Goal: Find contact information: Find contact information

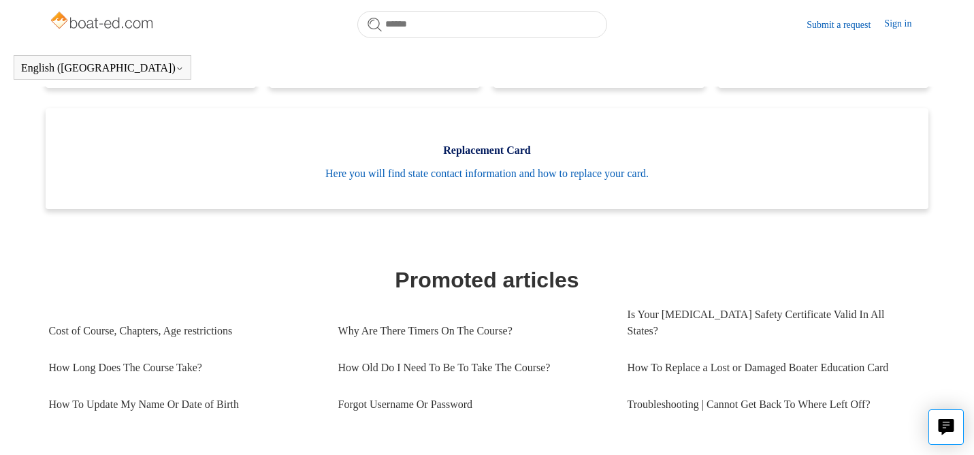
scroll to position [433, 0]
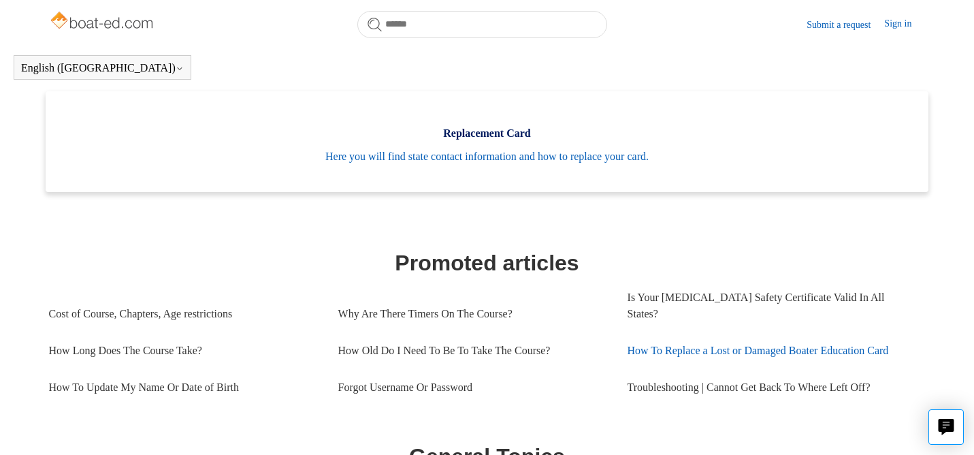
click at [723, 338] on link "How To Replace a Lost or Damaged Boater Education Card" at bounding box center [771, 350] width 289 height 37
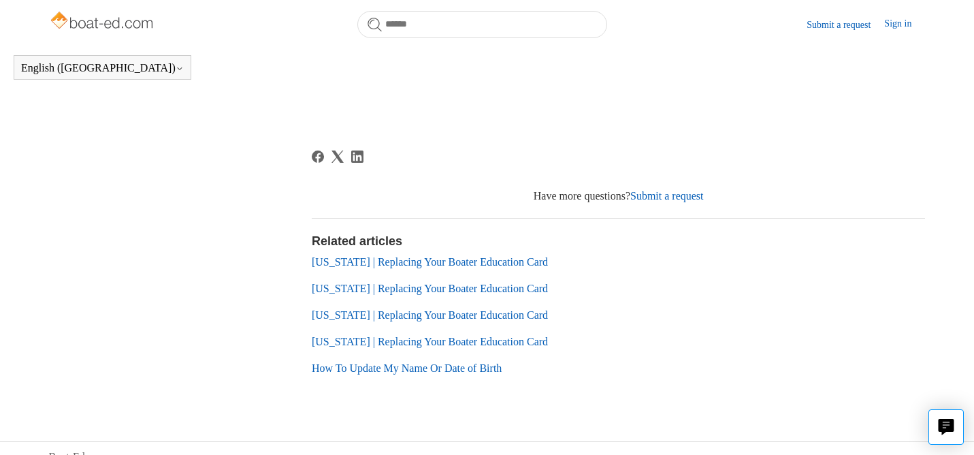
scroll to position [847, 0]
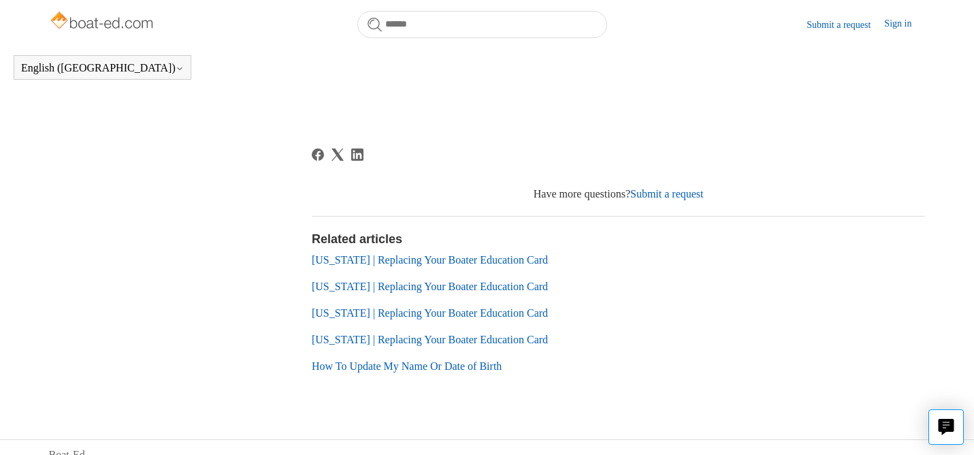
click at [655, 199] on link "Submit a request" at bounding box center [666, 194] width 73 height 12
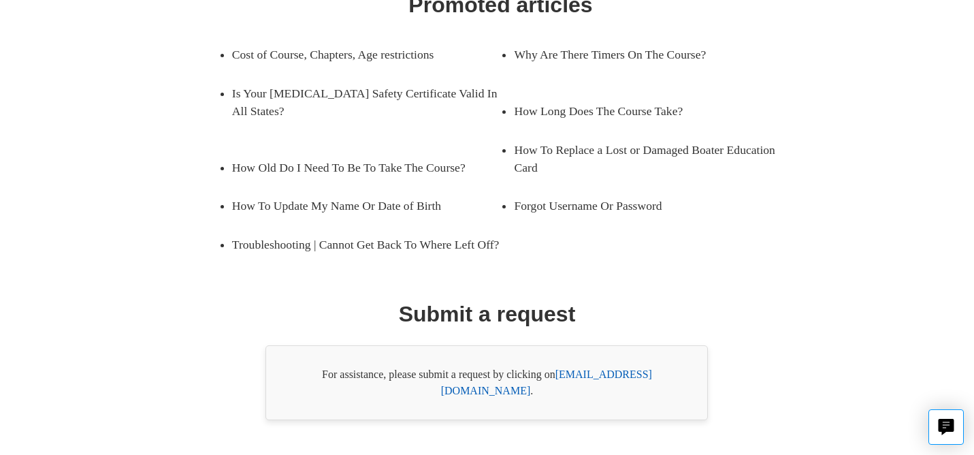
click at [606, 368] on link "[EMAIL_ADDRESS][DOMAIN_NAME]" at bounding box center [546, 382] width 211 height 28
